Goal: Find specific page/section: Find specific page/section

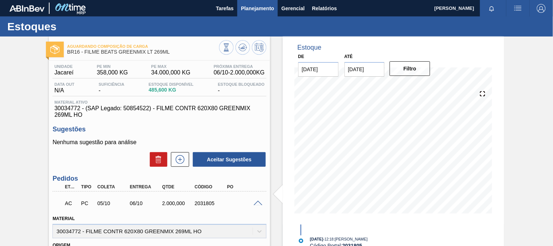
click at [270, 15] on button "Planejamento" at bounding box center [257, 8] width 40 height 16
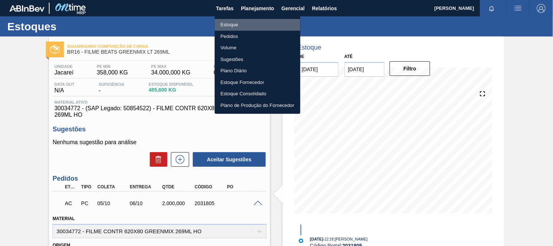
drag, startPoint x: 242, startPoint y: 21, endPoint x: 435, endPoint y: 13, distance: 194.0
click at [242, 21] on li "Estoque" at bounding box center [258, 25] width 86 height 12
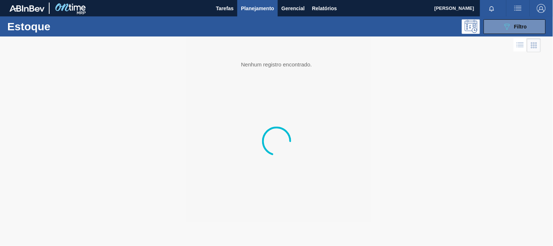
drag, startPoint x: 516, startPoint y: 21, endPoint x: 475, endPoint y: 75, distance: 67.6
click at [515, 22] on button "089F7B8B-B2A5-4AFE-B5C0-19BA573D28AC Filtro" at bounding box center [515, 26] width 62 height 15
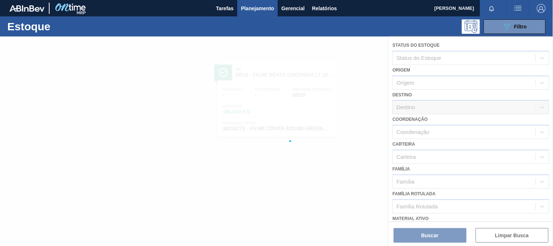
click at [438, 157] on div at bounding box center [276, 140] width 553 height 209
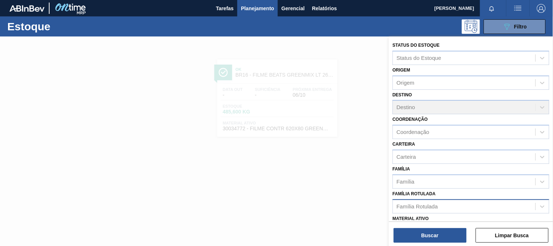
scroll to position [40, 0]
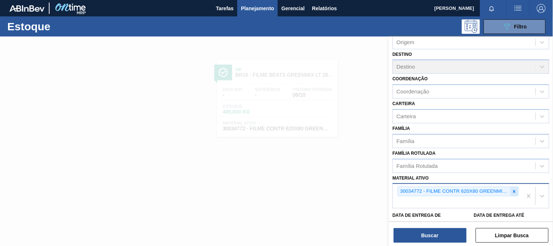
click at [512, 191] on icon at bounding box center [514, 191] width 5 height 5
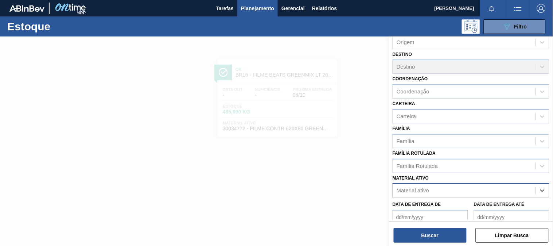
paste ativo "30002702"
type ativo "30002702"
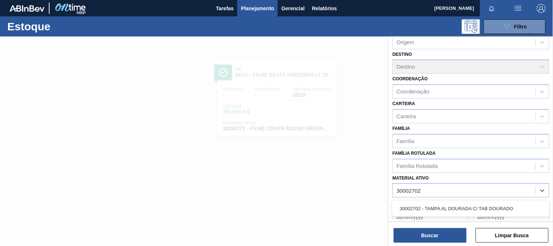
drag, startPoint x: 449, startPoint y: 201, endPoint x: 441, endPoint y: 210, distance: 12.4
click at [449, 201] on div "30002702 - TAMPA AL DOURADA C/ TAB DOURADO" at bounding box center [470, 207] width 157 height 13
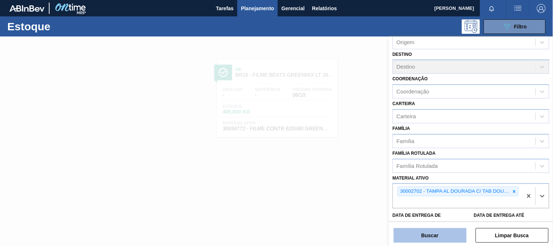
click at [436, 234] on button "Buscar" at bounding box center [430, 235] width 73 height 15
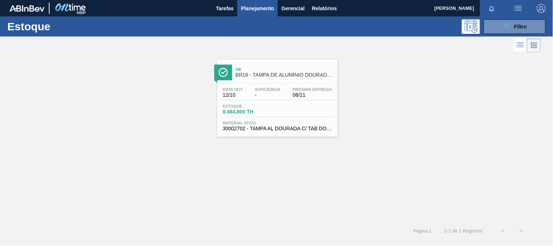
click at [275, 95] on span "-" at bounding box center [268, 94] width 26 height 5
